Goal: Task Accomplishment & Management: Use online tool/utility

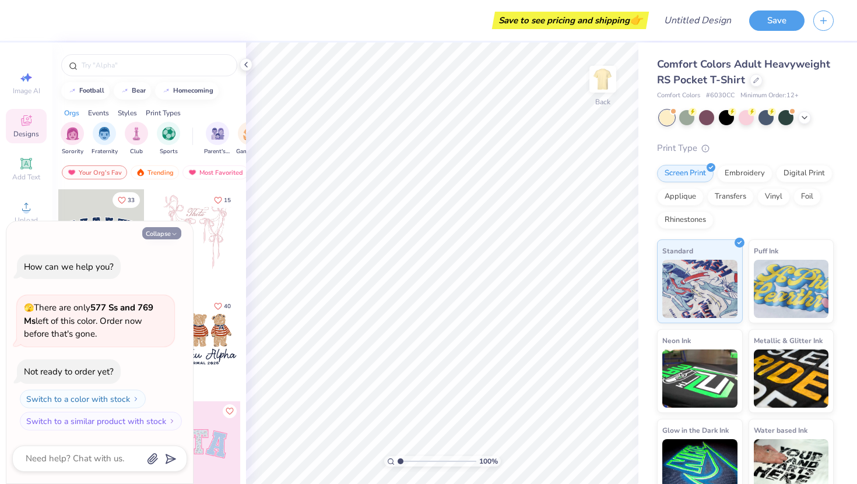
click at [175, 233] on icon "button" at bounding box center [174, 234] width 7 height 7
type textarea "x"
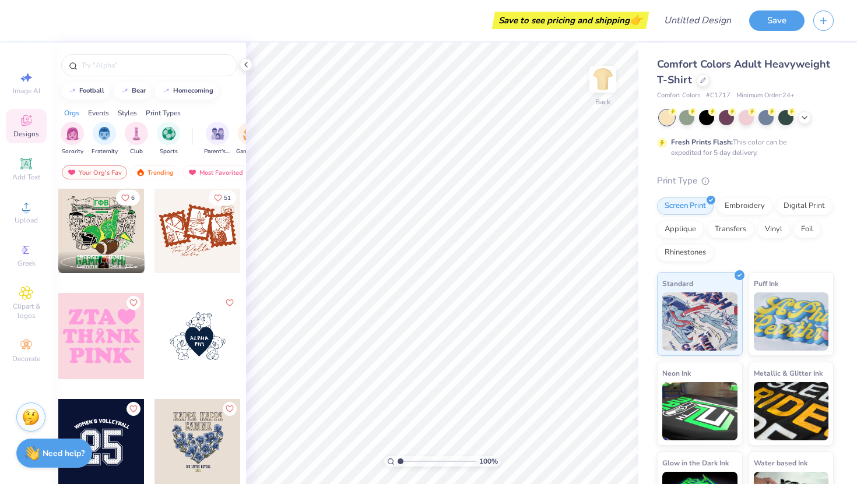
scroll to position [4458, 0]
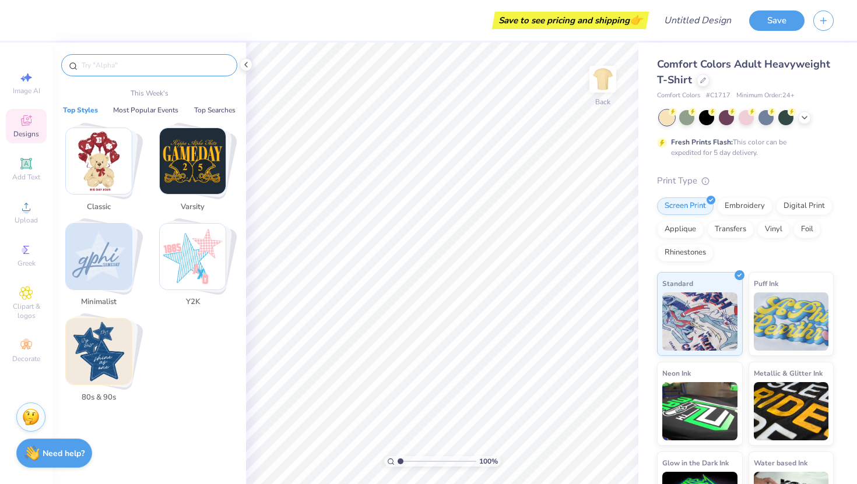
click at [126, 62] on input "text" at bounding box center [154, 65] width 149 height 12
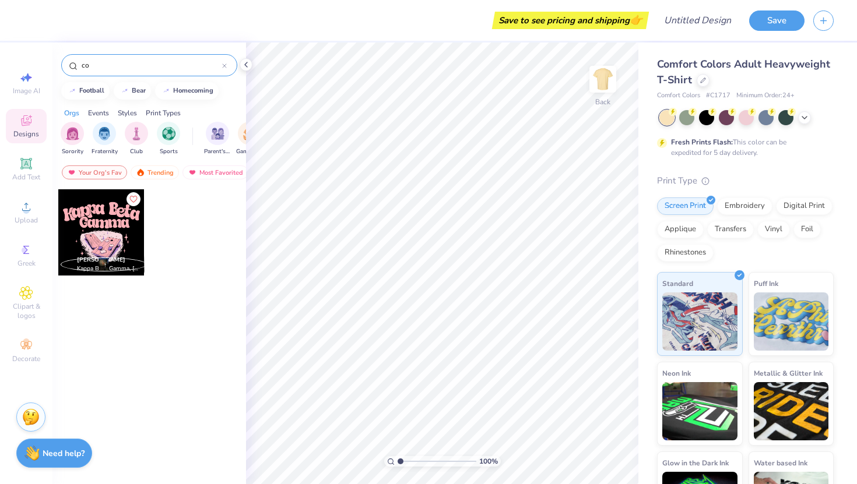
type input "c"
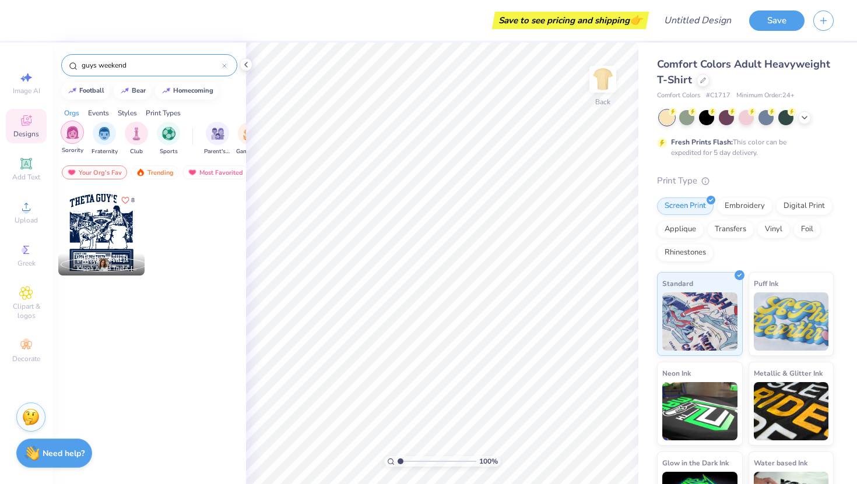
click at [73, 129] on img "filter for Sorority" at bounding box center [72, 132] width 13 height 13
click at [151, 62] on input "guys weekend" at bounding box center [151, 65] width 142 height 12
type input "g"
type input "dads weekend"
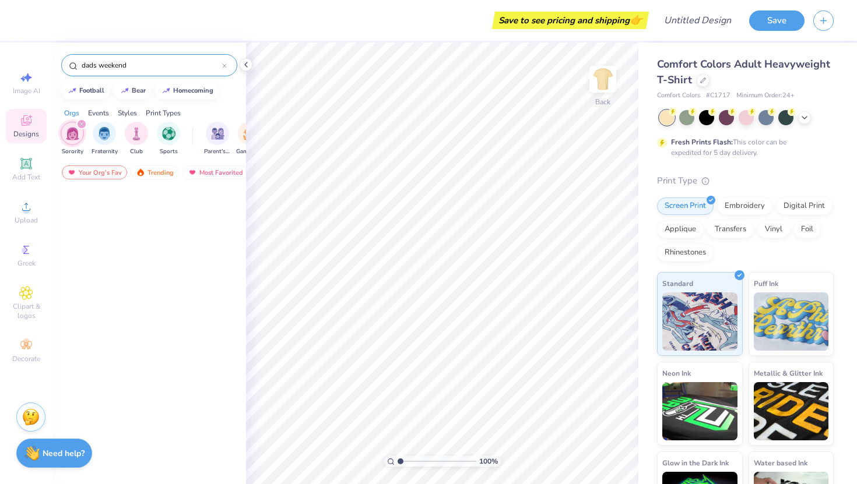
scroll to position [0, 0]
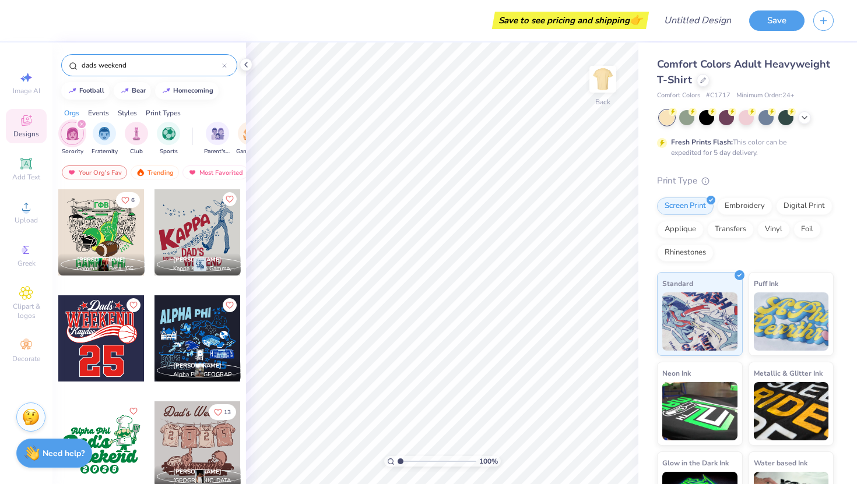
click at [227, 66] on div "dads weekend" at bounding box center [149, 65] width 176 height 22
click at [224, 66] on icon at bounding box center [224, 66] width 5 height 5
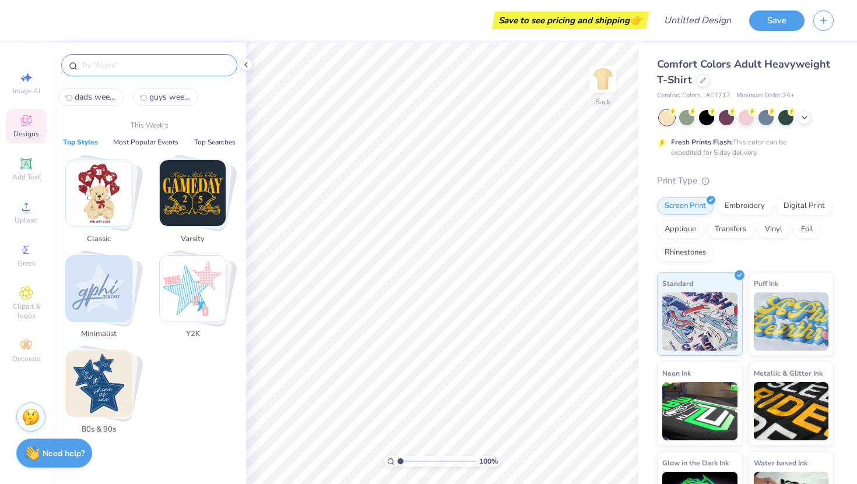
click at [218, 69] on input "text" at bounding box center [154, 65] width 149 height 12
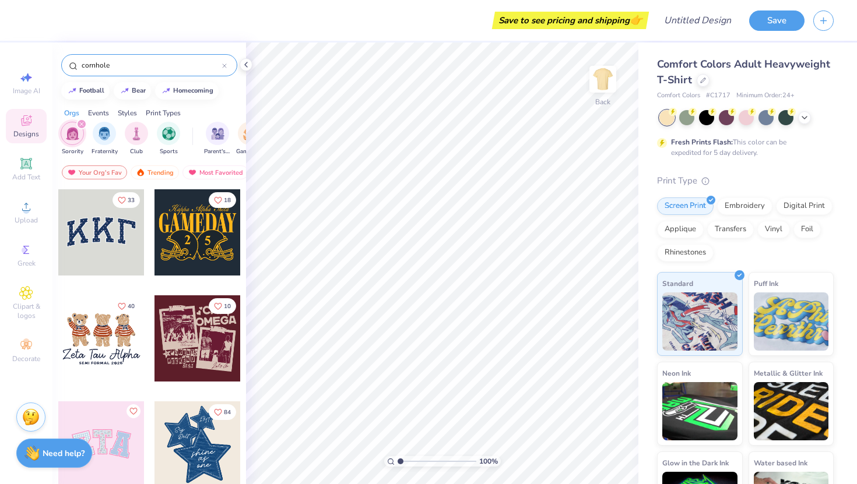
type input "cornhole"
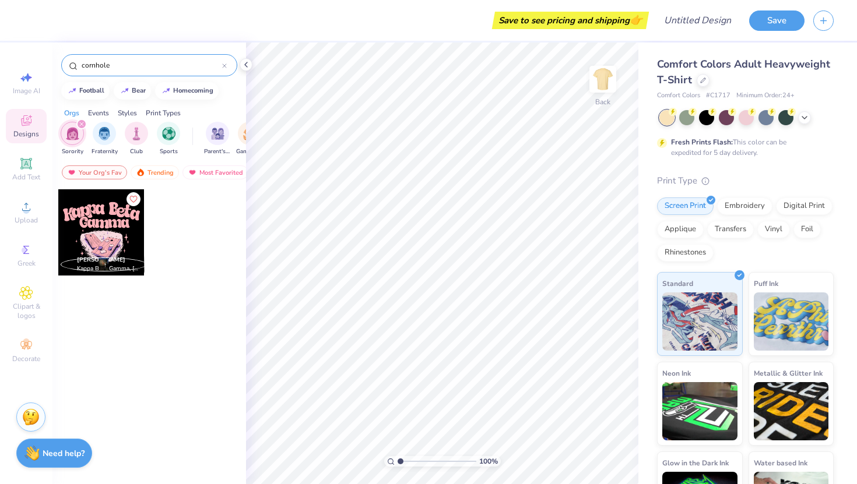
click at [111, 235] on div at bounding box center [101, 232] width 86 height 86
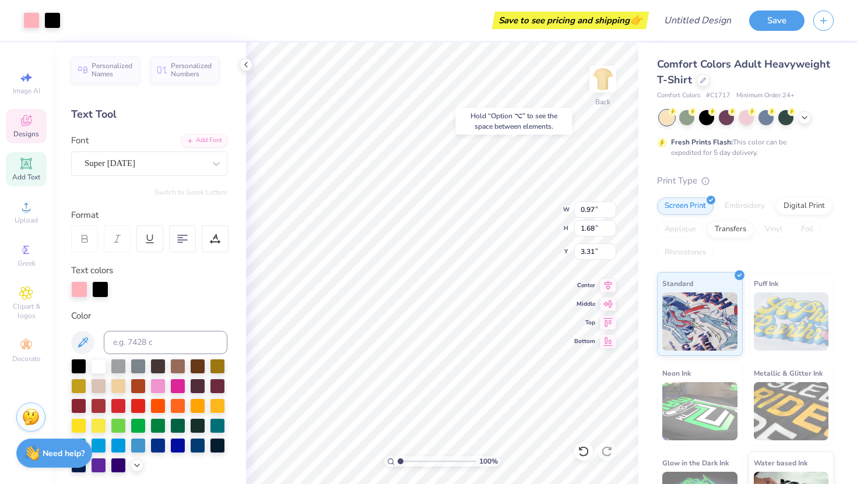
type input "3.45"
type input "5.47"
type input "4.22"
type input "6.40"
click at [173, 443] on div at bounding box center [177, 444] width 15 height 15
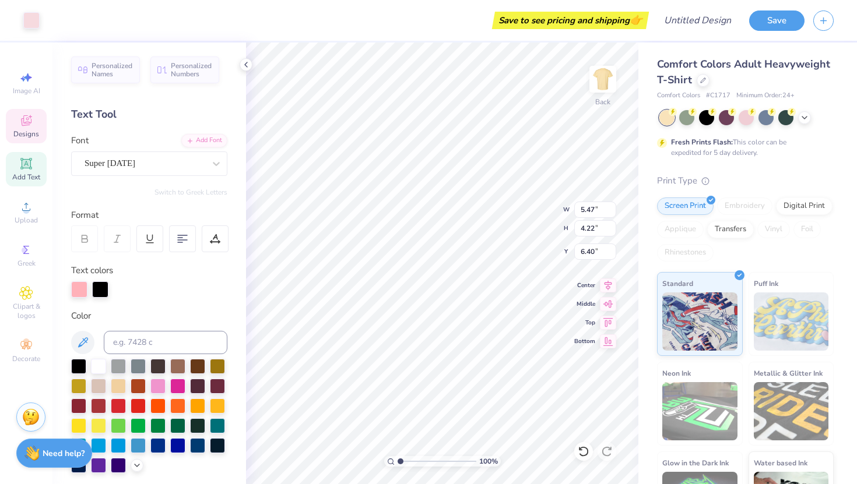
type input "4.62"
type input "3.21"
type input "6.73"
click at [192, 445] on div at bounding box center [197, 444] width 15 height 15
click at [194, 445] on div at bounding box center [197, 444] width 15 height 15
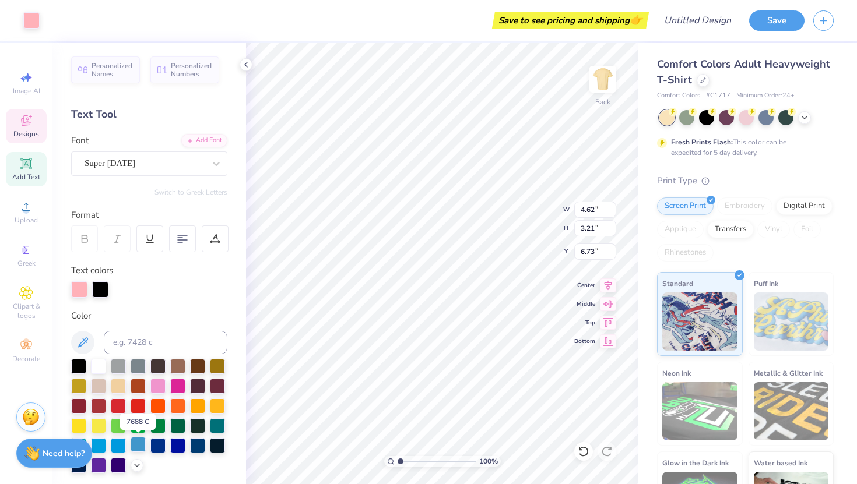
click at [136, 446] on div at bounding box center [138, 444] width 15 height 15
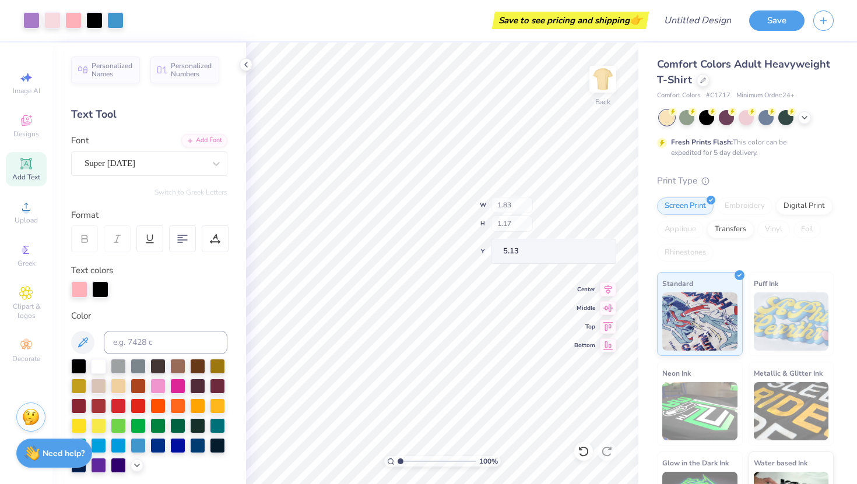
type input "5.13"
type input "3.36"
type input "3.82"
type input "4.10"
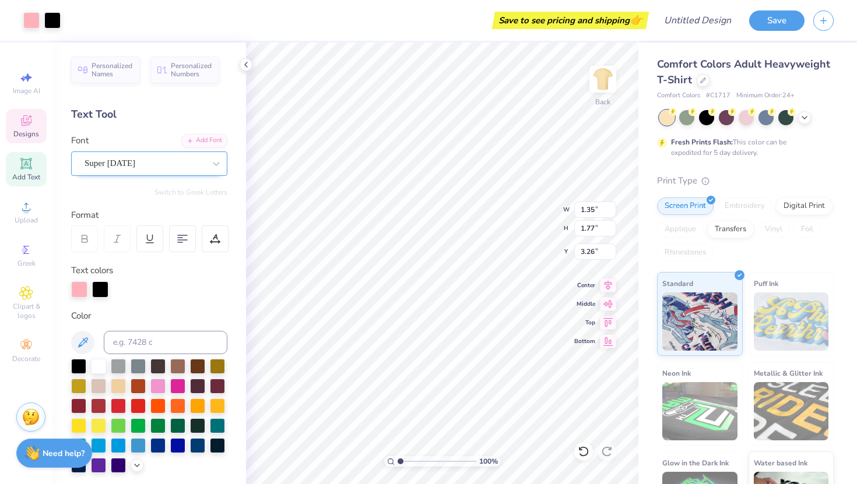
type input "3.34"
type input "1.27"
type input "1.32"
type input "3.30"
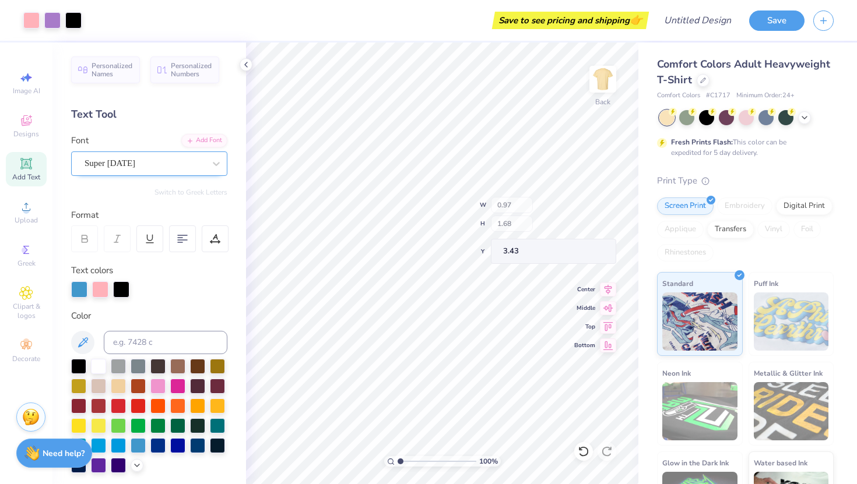
type input "3.43"
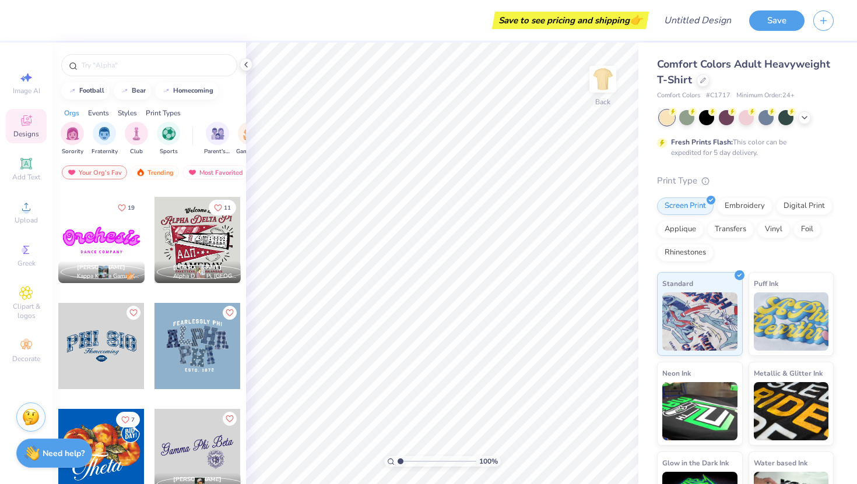
scroll to position [548, 0]
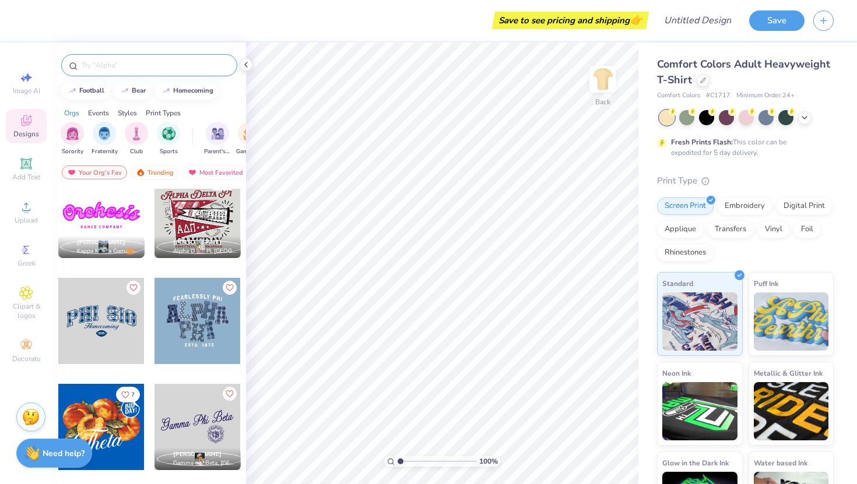
click at [139, 61] on input "text" at bounding box center [154, 65] width 149 height 12
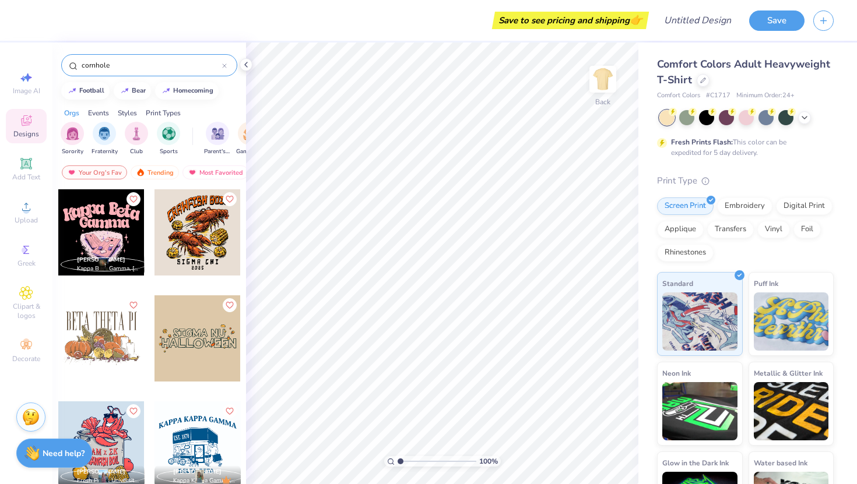
type input "cornhole"
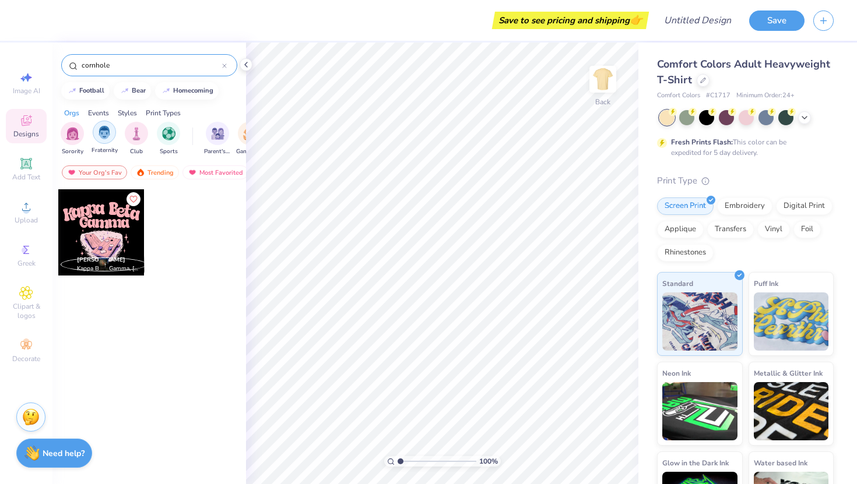
click at [101, 126] on img "filter for Fraternity" at bounding box center [104, 132] width 13 height 13
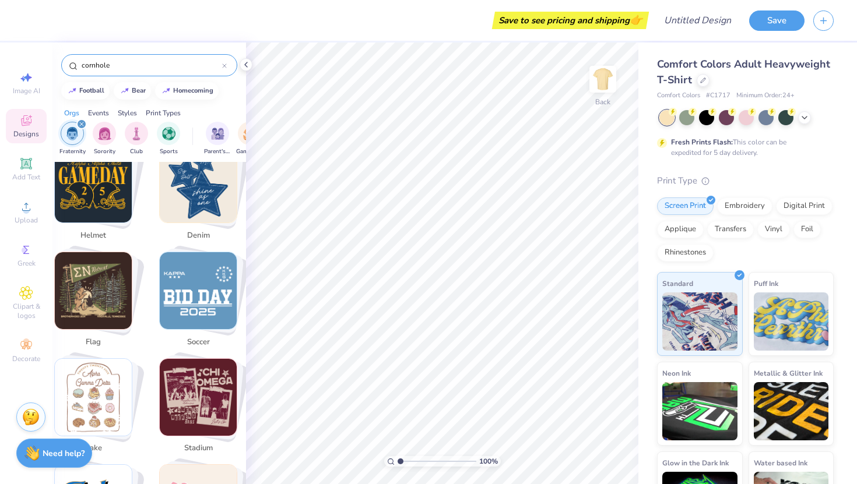
scroll to position [2156, 0]
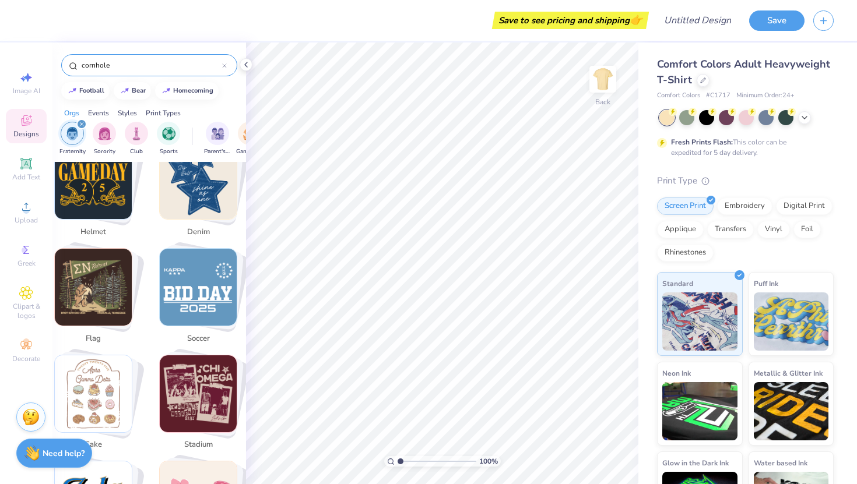
click at [133, 67] on input "cornhole" at bounding box center [151, 65] width 142 height 12
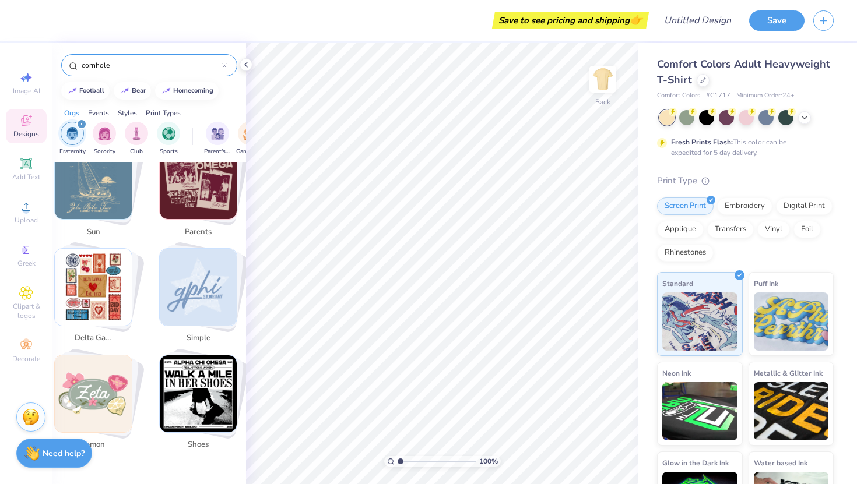
scroll to position [0, 0]
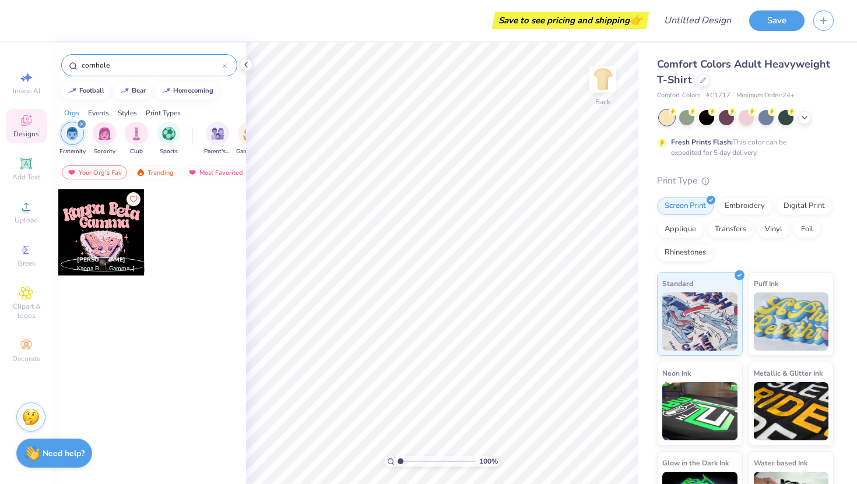
click at [80, 124] on icon "filter for Fraternity" at bounding box center [81, 123] width 3 height 3
click at [127, 61] on input "cornhole" at bounding box center [151, 65] width 142 height 12
click at [163, 129] on img "filter for Sports" at bounding box center [168, 132] width 13 height 13
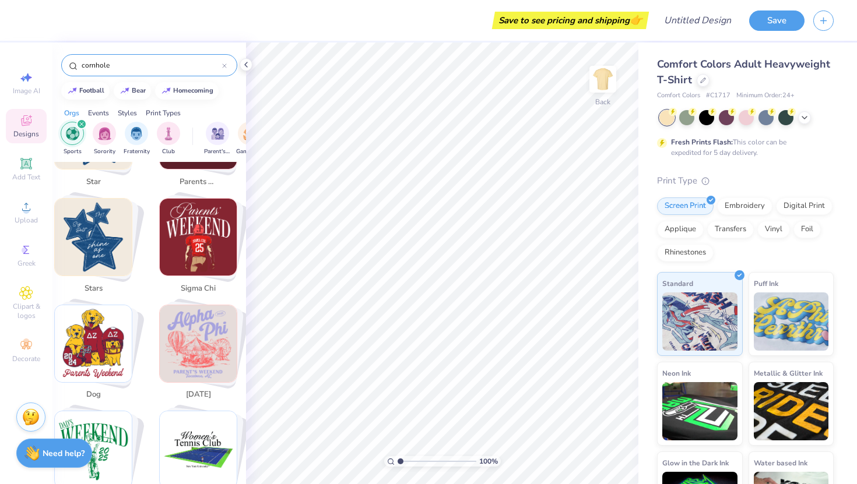
scroll to position [517, 0]
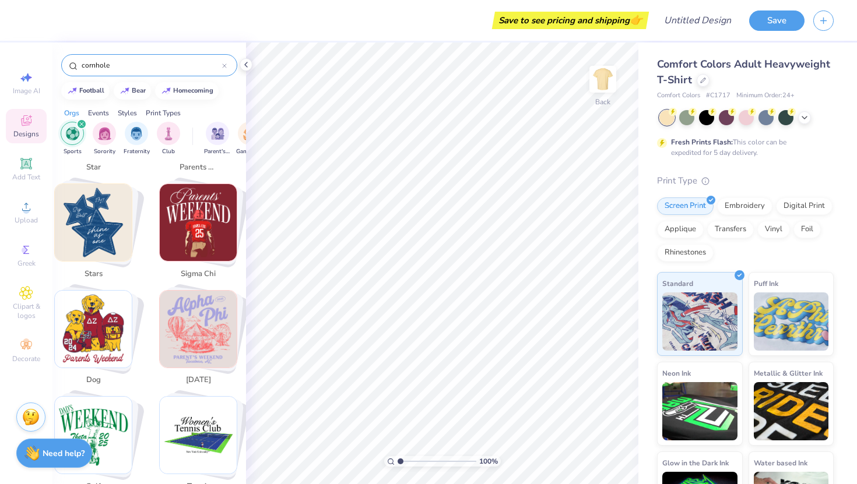
click at [140, 66] on input "cornhole" at bounding box center [151, 65] width 142 height 12
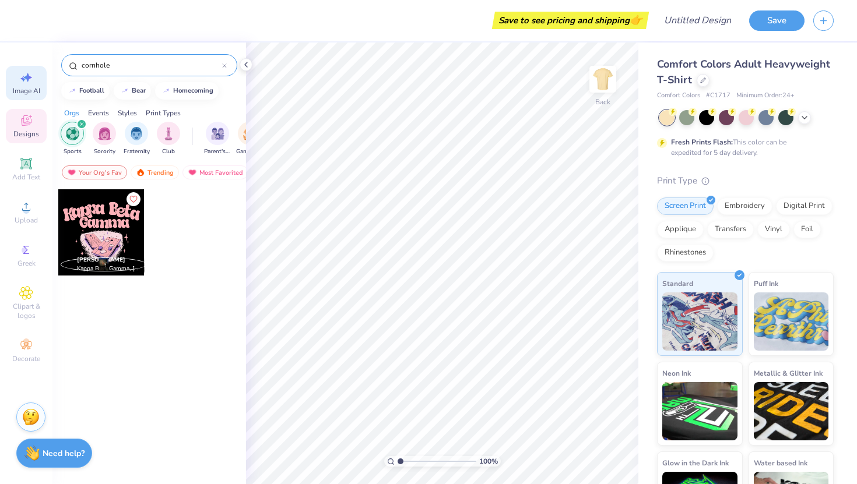
click at [34, 82] on div "Image AI" at bounding box center [26, 83] width 41 height 34
select select "4"
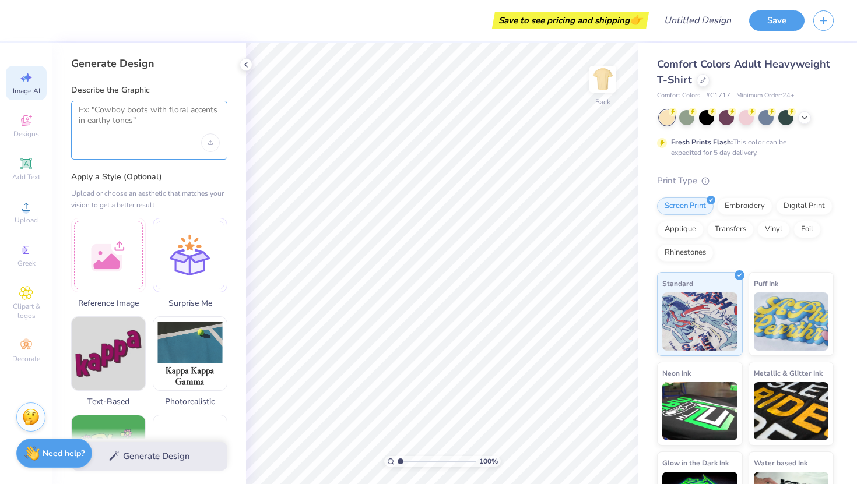
click at [135, 123] on textarea at bounding box center [149, 119] width 141 height 29
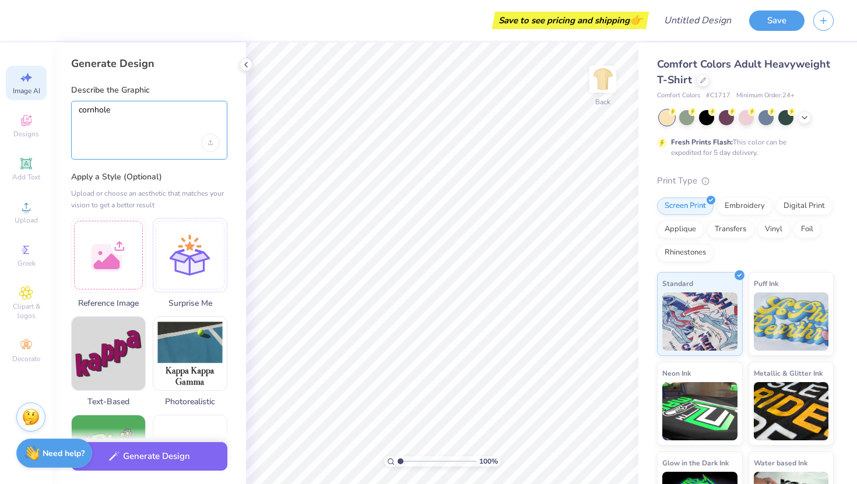
click at [123, 122] on textarea "cornhole" at bounding box center [149, 119] width 141 height 29
type textarea "cornhole"
click at [135, 460] on button "Generate Design" at bounding box center [149, 453] width 156 height 29
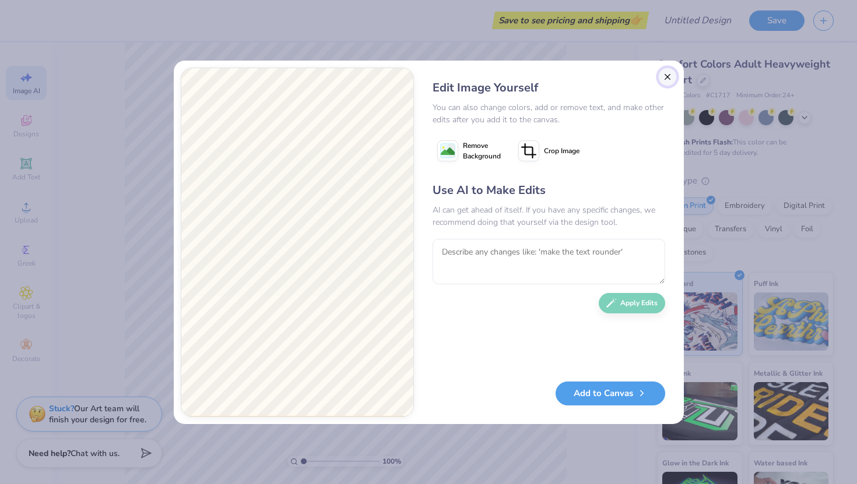
click at [664, 74] on button "Close" at bounding box center [667, 77] width 19 height 19
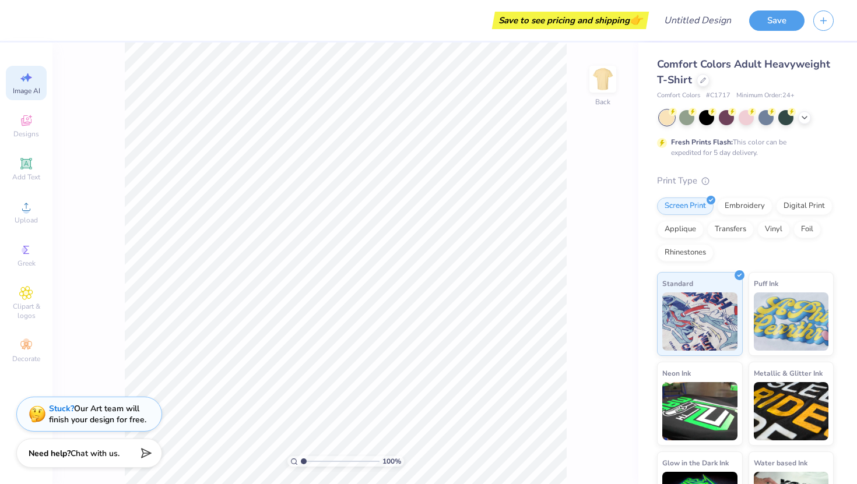
scroll to position [0, 26]
click at [22, 134] on span "Designs" at bounding box center [26, 133] width 26 height 9
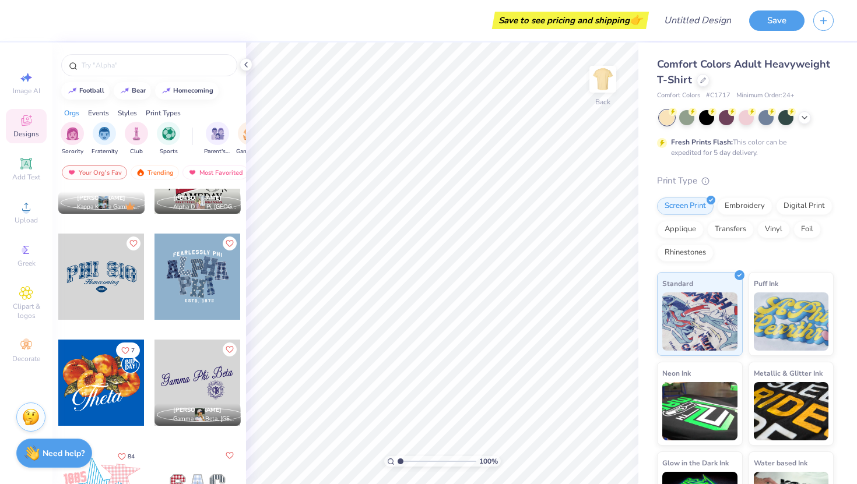
scroll to position [612, 0]
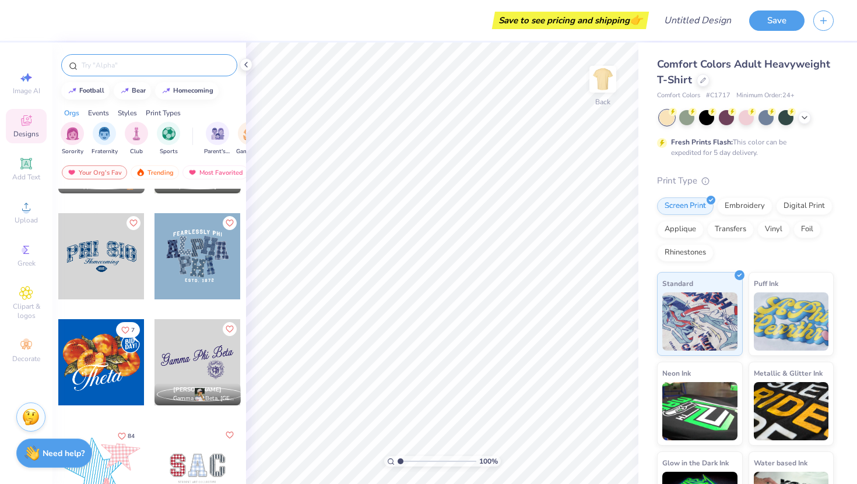
click at [114, 58] on div at bounding box center [149, 65] width 176 height 22
click at [117, 78] on div at bounding box center [148, 63] width 193 height 40
click at [115, 66] on input "text" at bounding box center [154, 65] width 149 height 12
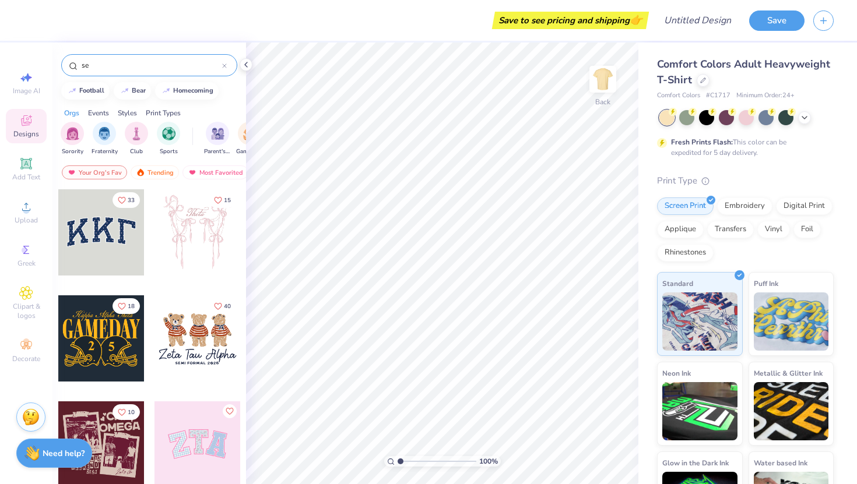
type input "s"
type input "delta zeta"
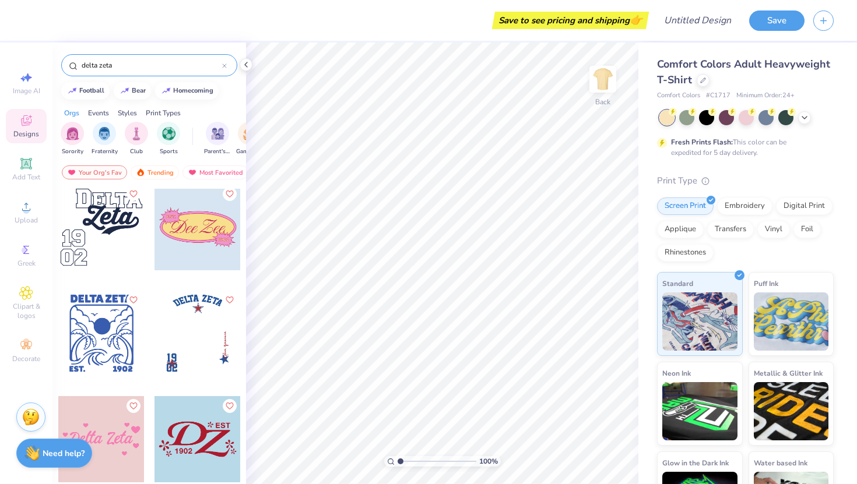
scroll to position [2021, 0]
click at [118, 208] on div at bounding box center [101, 227] width 86 height 86
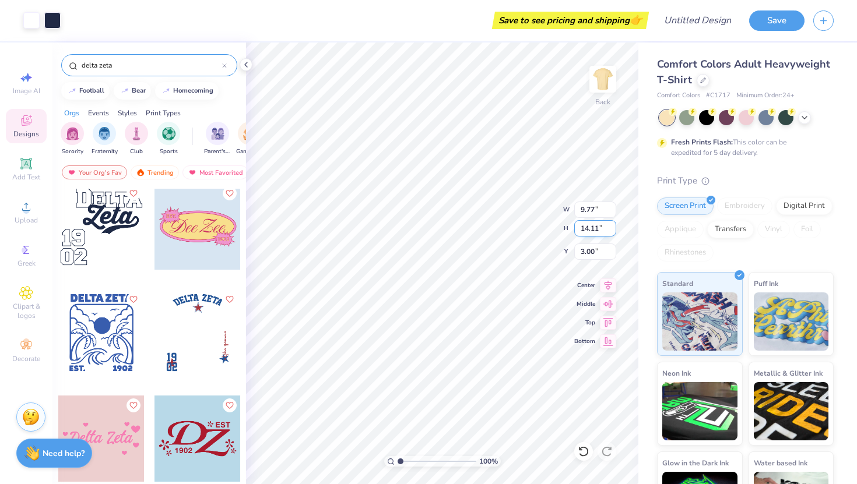
type input "4.24"
click at [96, 243] on div at bounding box center [101, 227] width 86 height 86
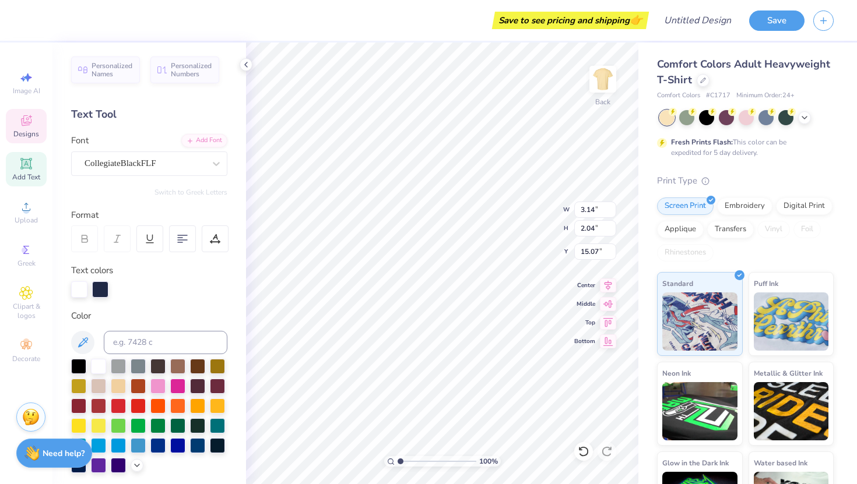
type textarea "0"
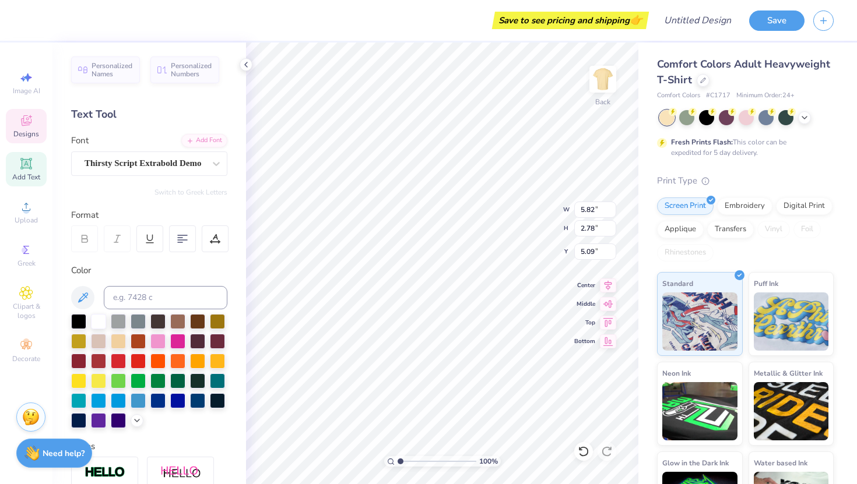
type input "5.77"
type input "7.91"
type input "2.34"
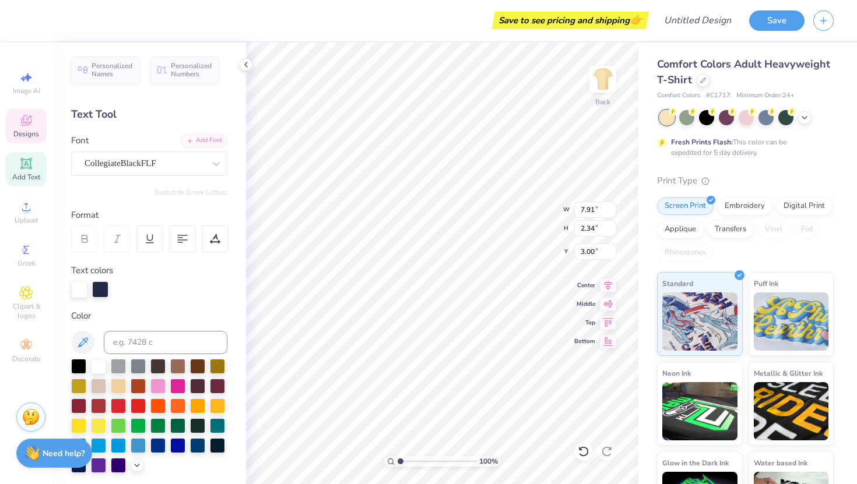
type input "3.42"
type input "4.50"
type input "2.19"
type input "7.16"
type input "4.00"
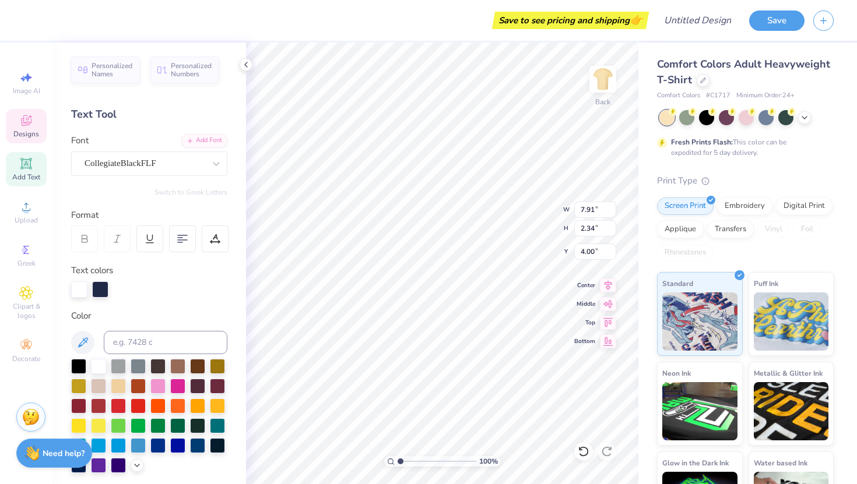
type input "5.82"
type input "2.78"
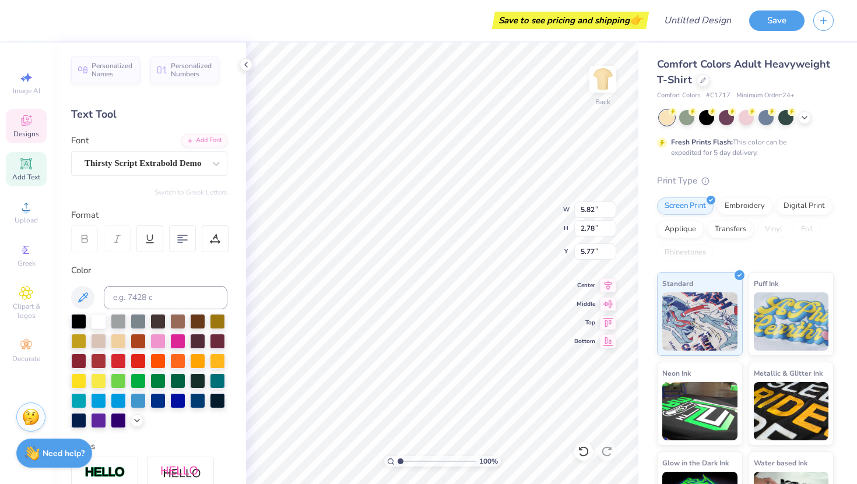
type input "6.57"
type input "4.50"
type input "2.19"
type input "7.96"
